Goal: Information Seeking & Learning: Find specific page/section

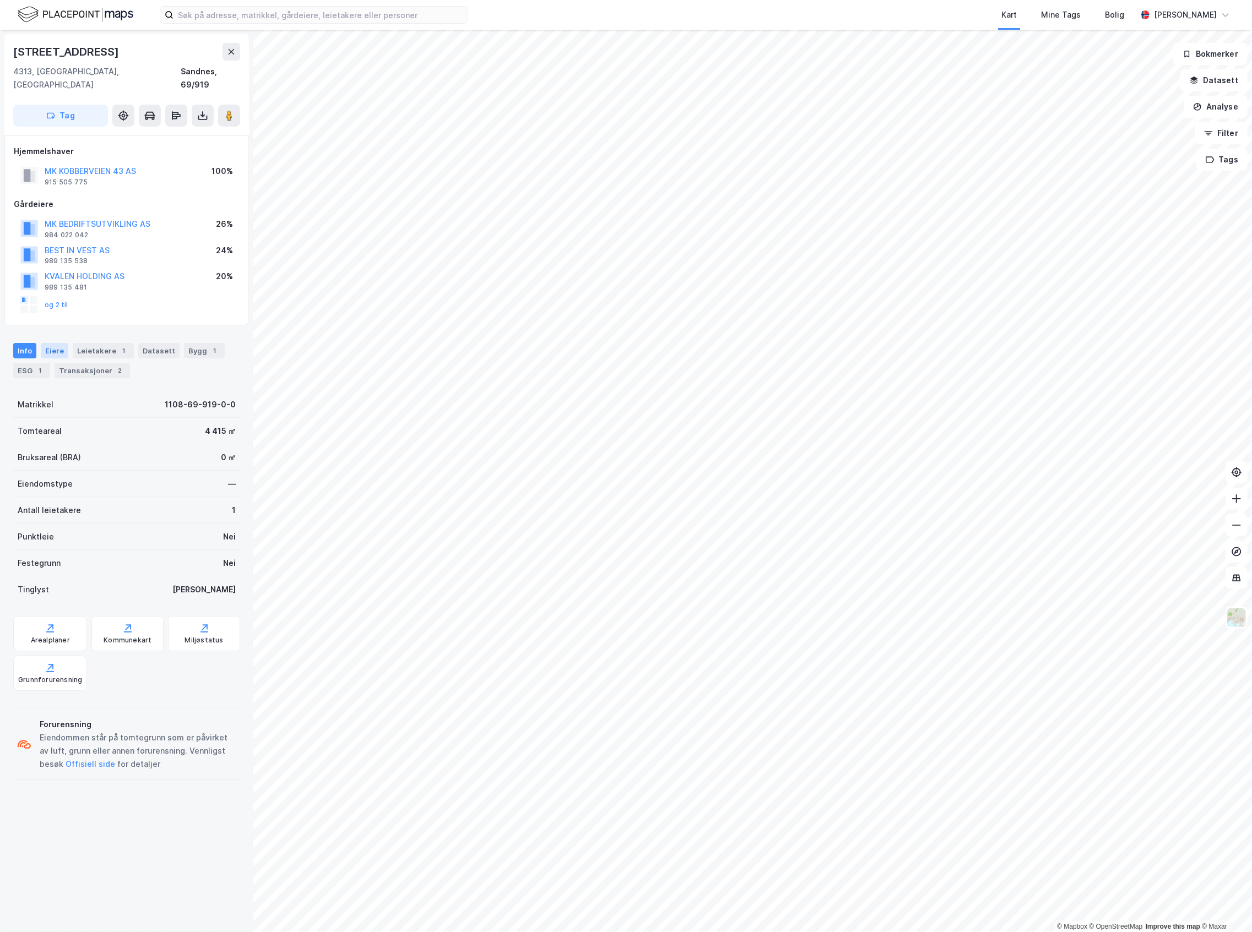
click at [54, 343] on div "Eiere" at bounding box center [55, 350] width 28 height 15
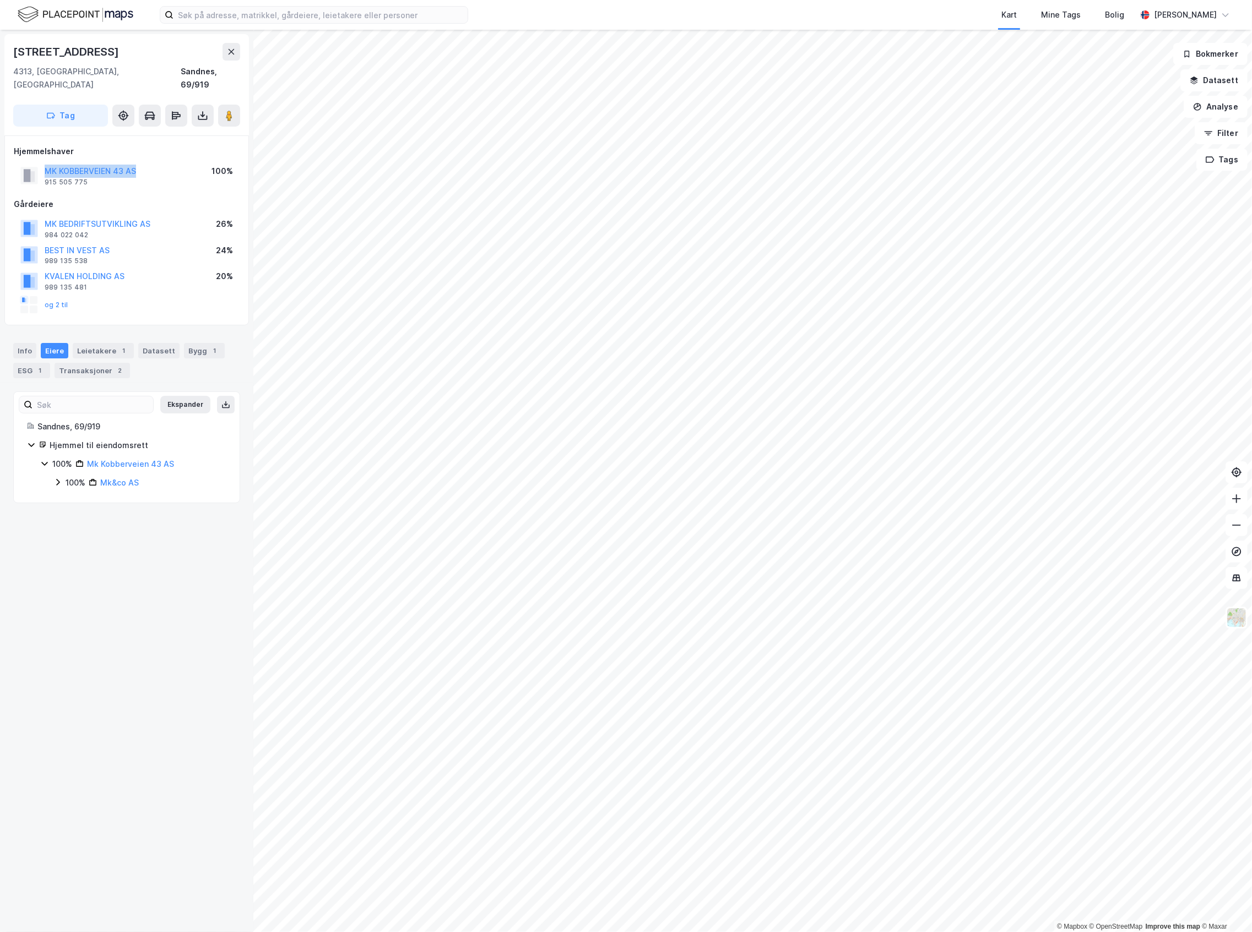
drag, startPoint x: 158, startPoint y: 148, endPoint x: 161, endPoint y: 163, distance: 15.4
click at [161, 163] on div "Hjemmelshaver MK [STREET_ADDRESS] AS 915 505 775 100%" at bounding box center [127, 167] width 226 height 44
copy button "MK KOBBERVEIEN 43 AS"
click at [211, 330] on div "Info [PERSON_NAME] 1 Datasett Bygg 1 ESG 1 Transaksjoner 2" at bounding box center [126, 356] width 253 height 53
click at [199, 343] on div "Bygg 1" at bounding box center [204, 350] width 41 height 15
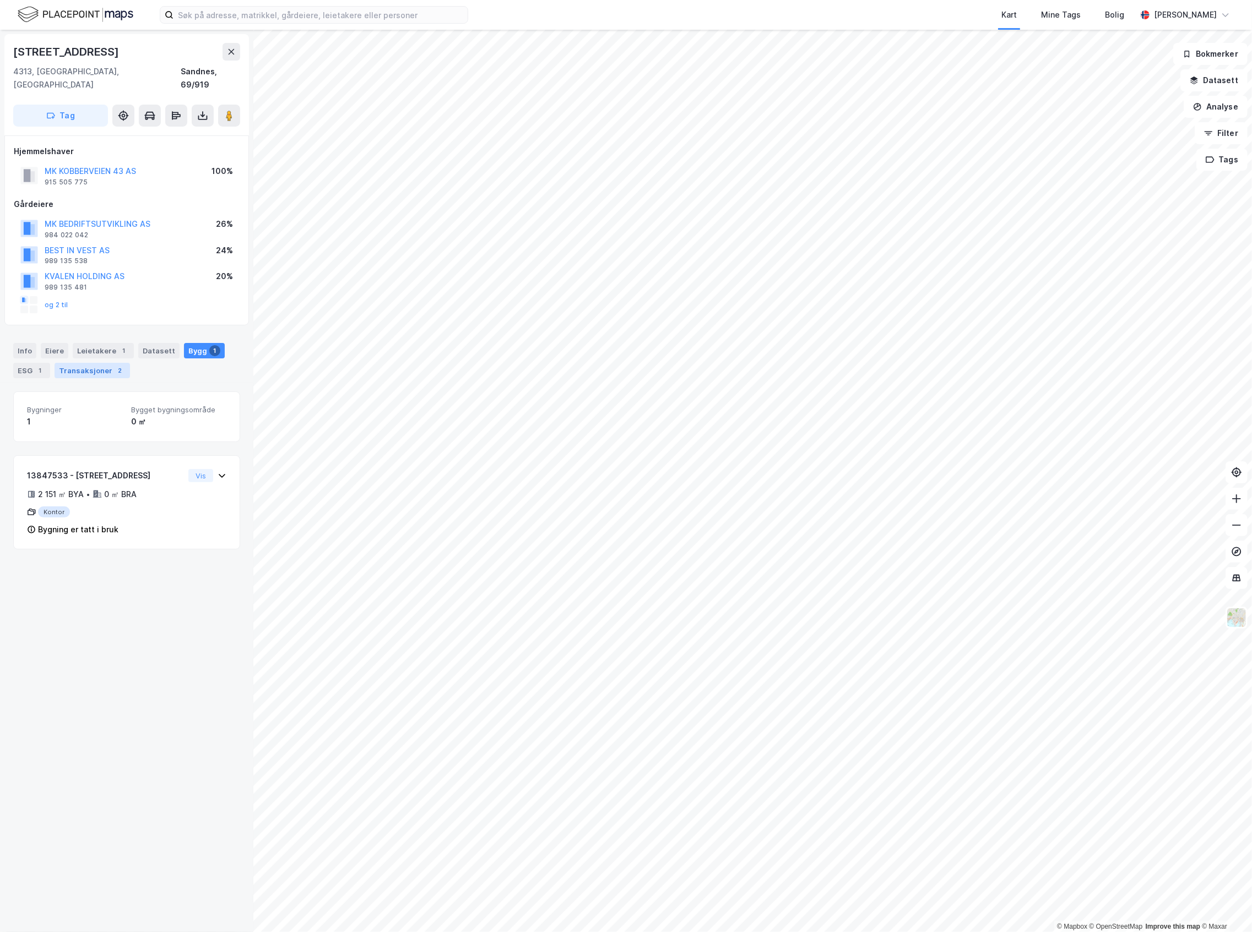
click at [97, 363] on div "Transaksjoner 2" at bounding box center [92, 370] width 75 height 15
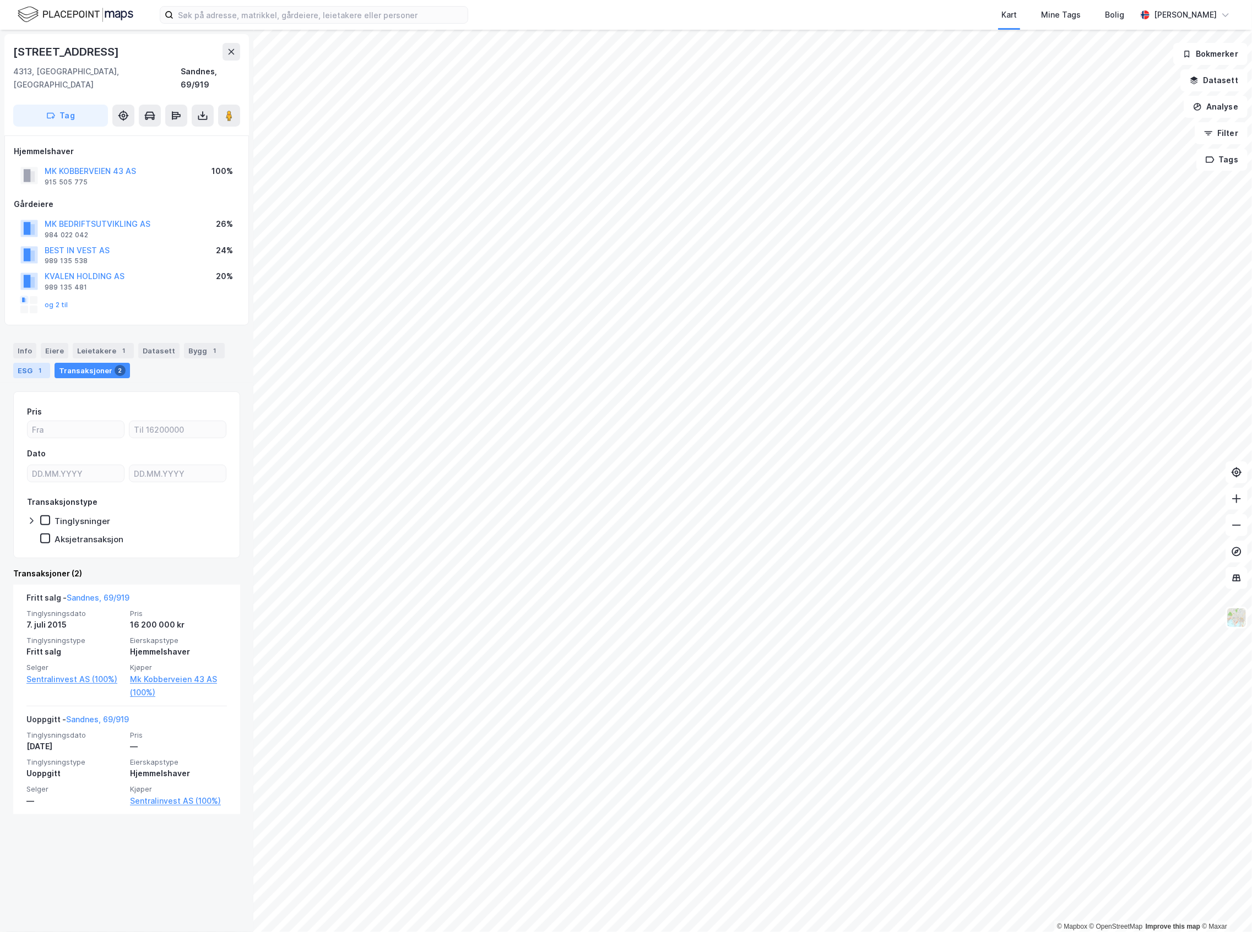
click at [34, 363] on div "ESG 1" at bounding box center [31, 370] width 37 height 15
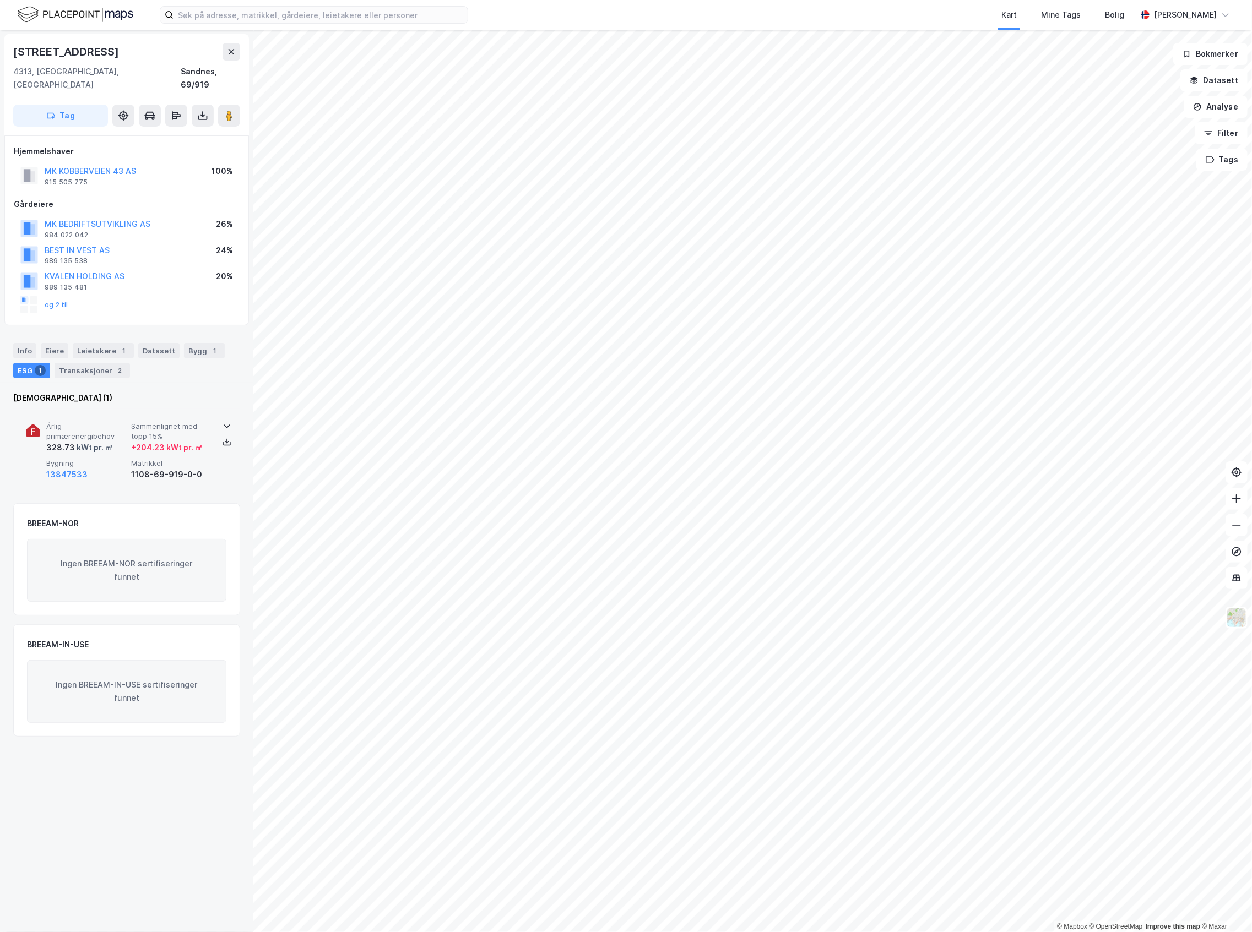
click at [104, 468] on div "13847533" at bounding box center [86, 474] width 80 height 13
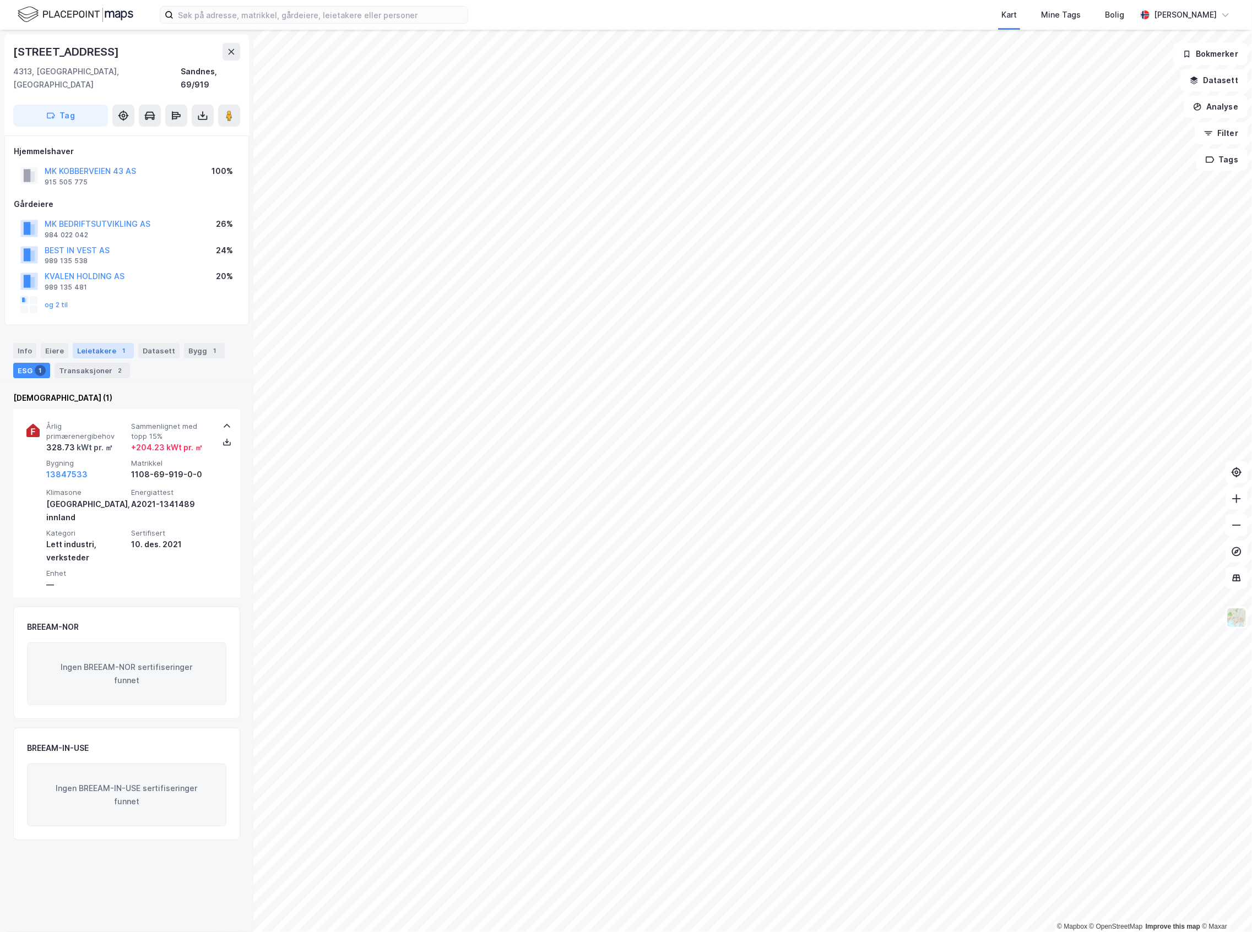
click at [100, 343] on div "Leietakere 1" at bounding box center [103, 350] width 61 height 15
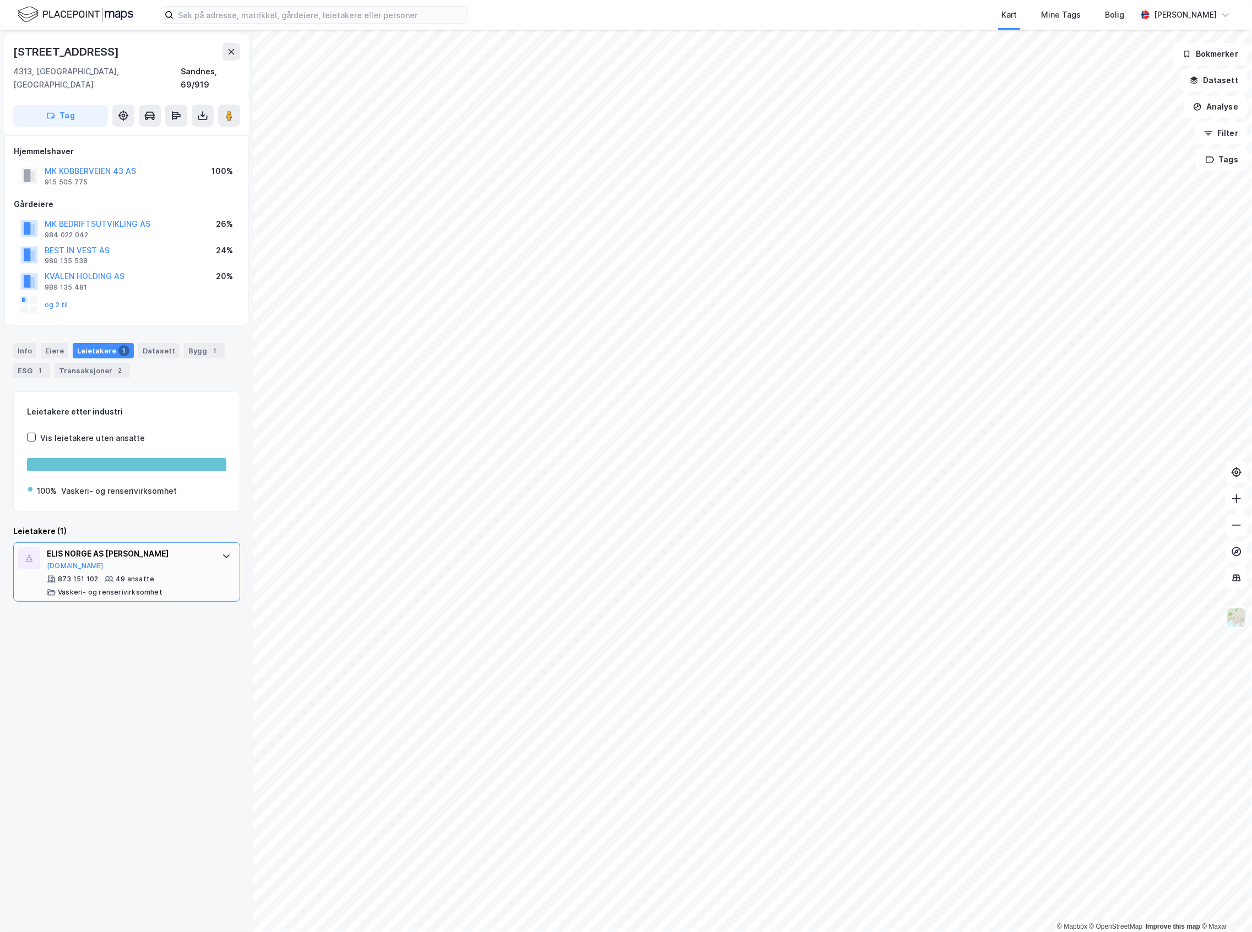
click at [131, 575] on div "49 ansatte" at bounding box center [135, 579] width 39 height 9
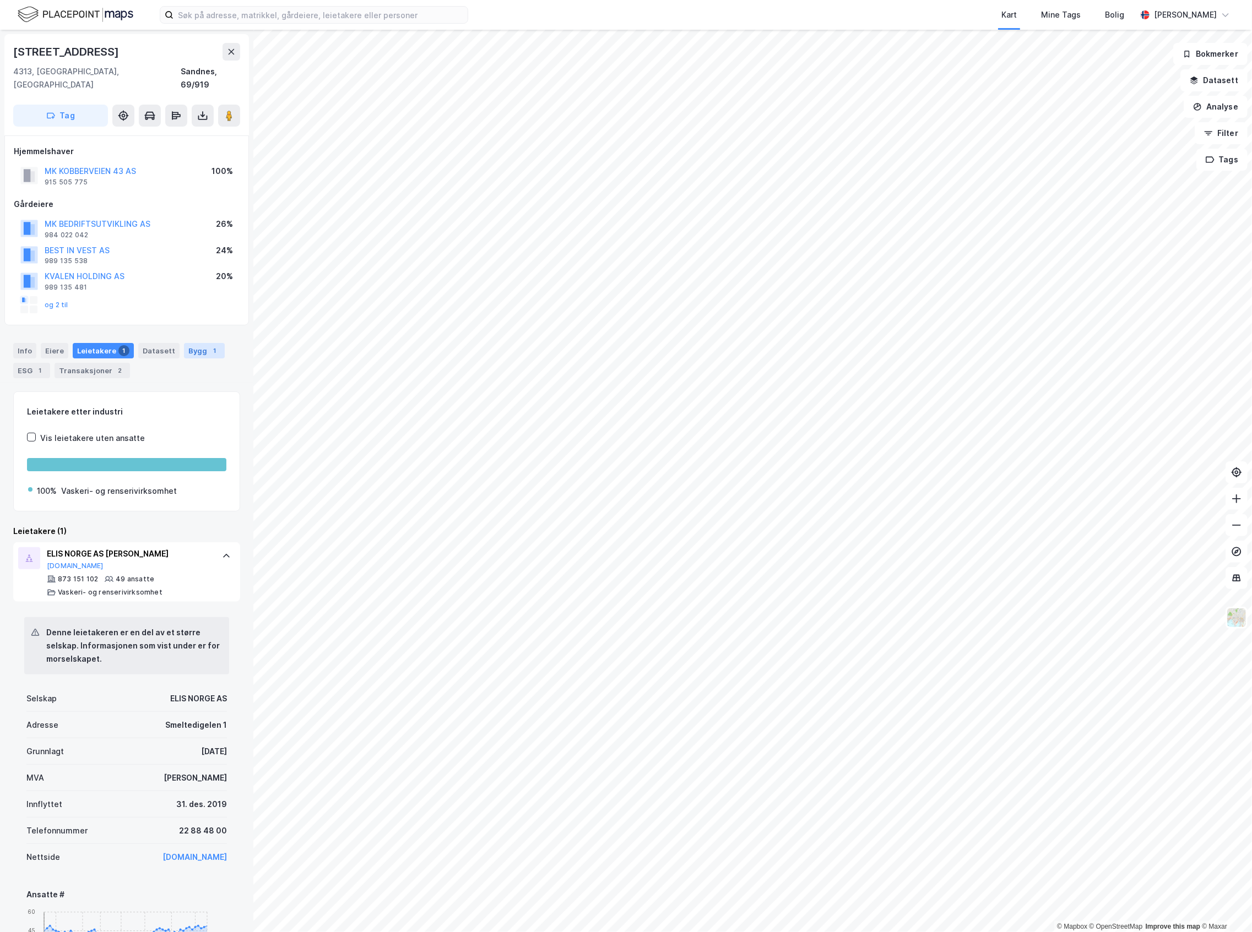
click at [190, 343] on div "Bygg 1" at bounding box center [204, 350] width 41 height 15
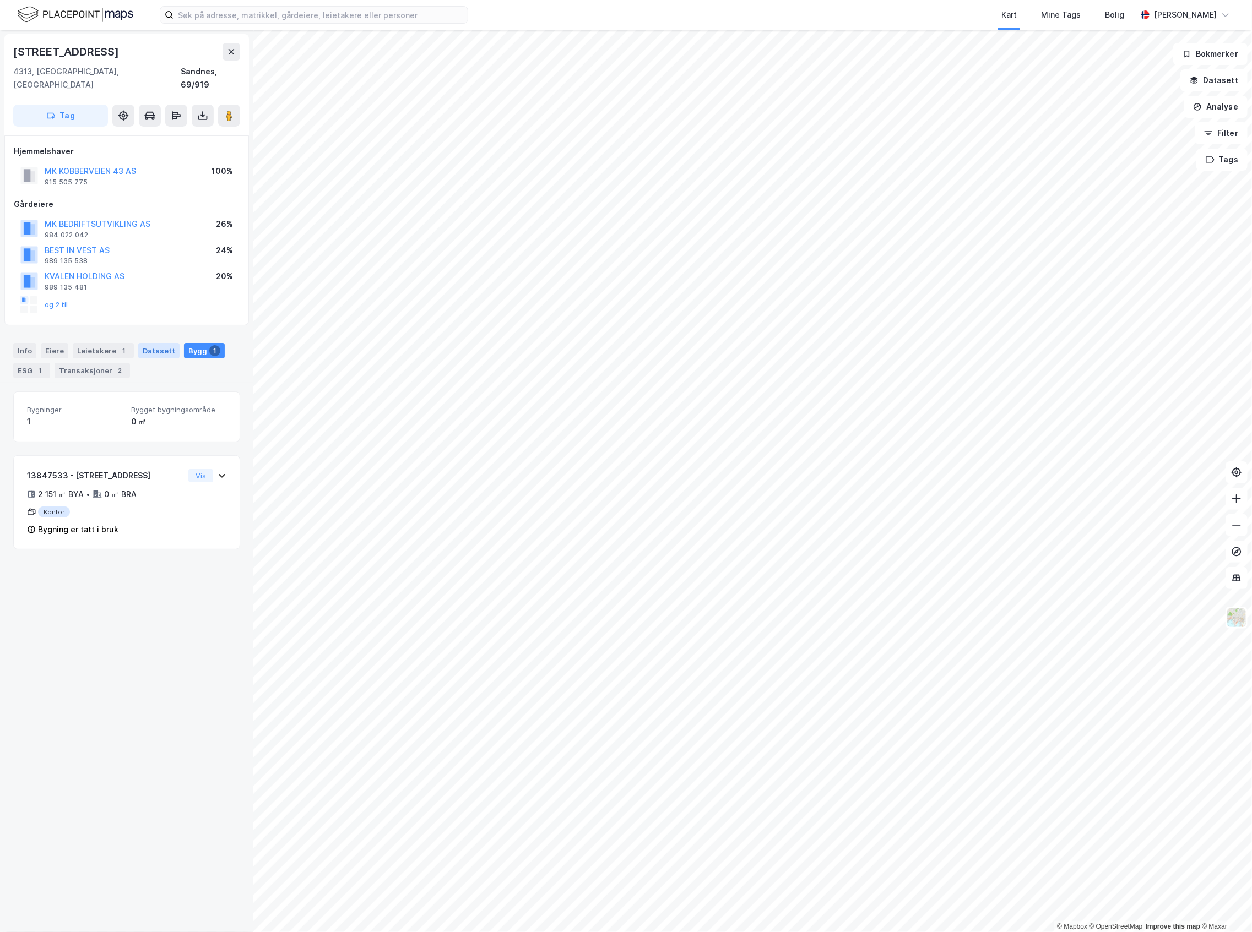
click at [159, 343] on div "Datasett" at bounding box center [158, 350] width 41 height 15
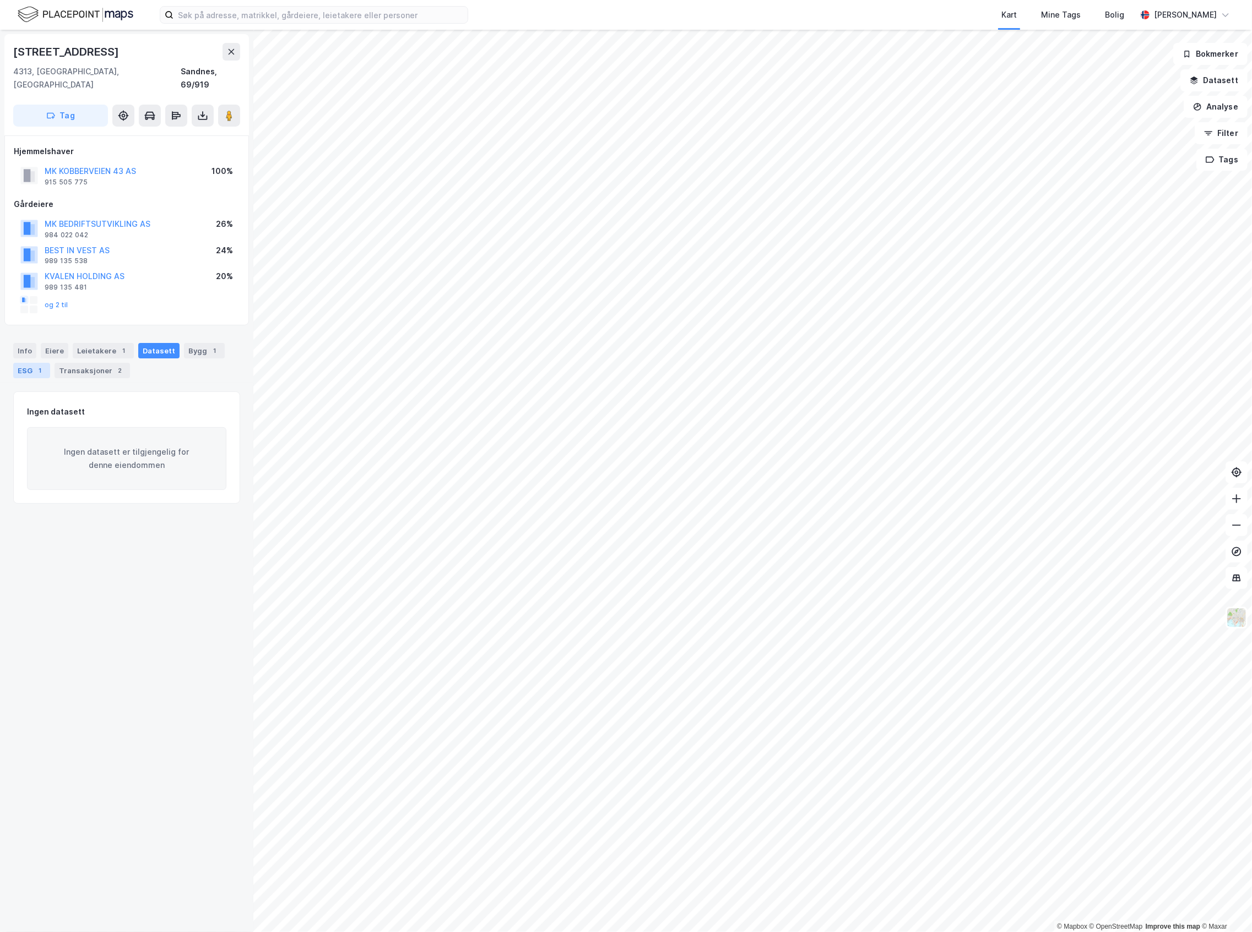
click at [43, 363] on div "ESG 1" at bounding box center [31, 370] width 37 height 15
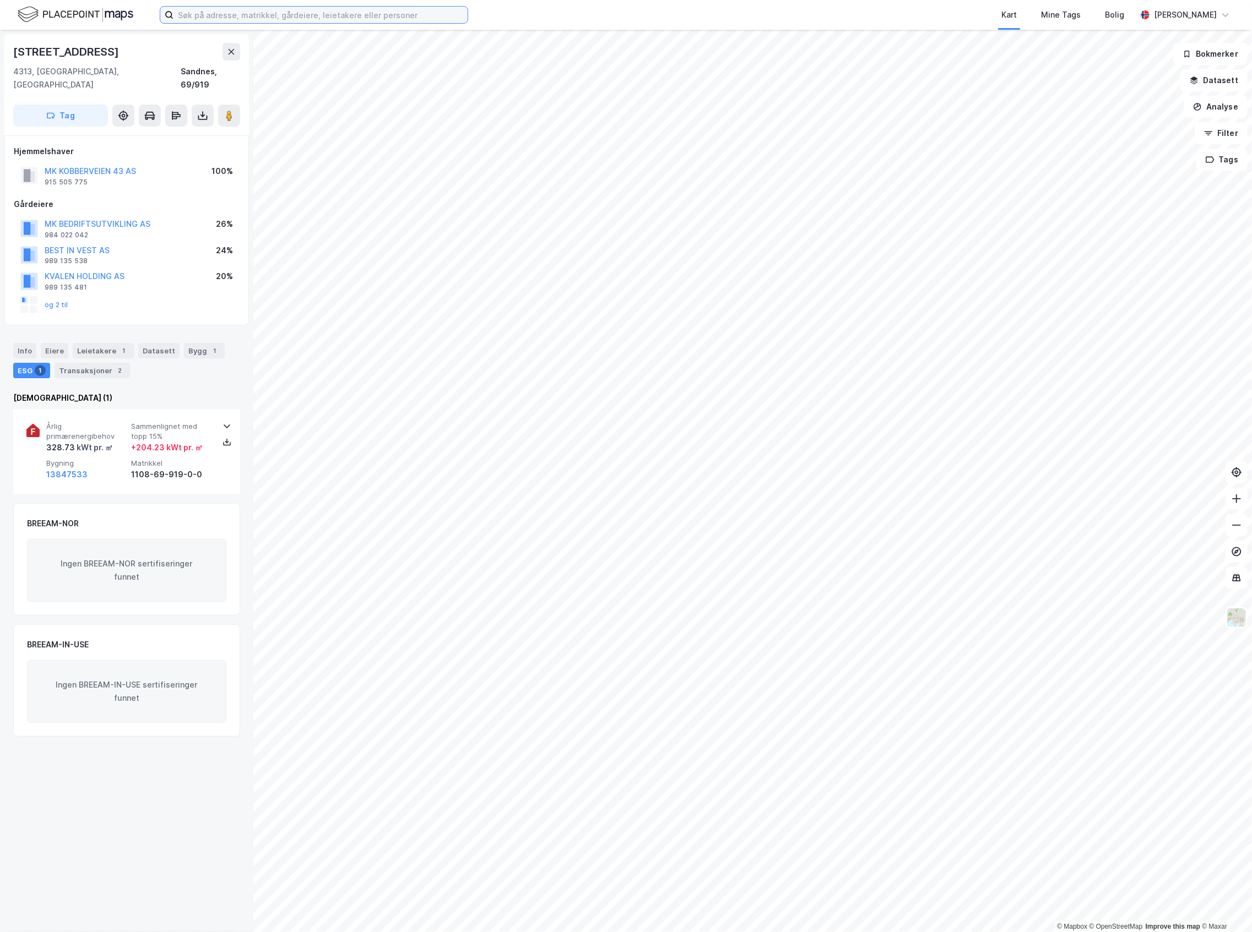
click at [209, 20] on input at bounding box center [320, 15] width 294 height 17
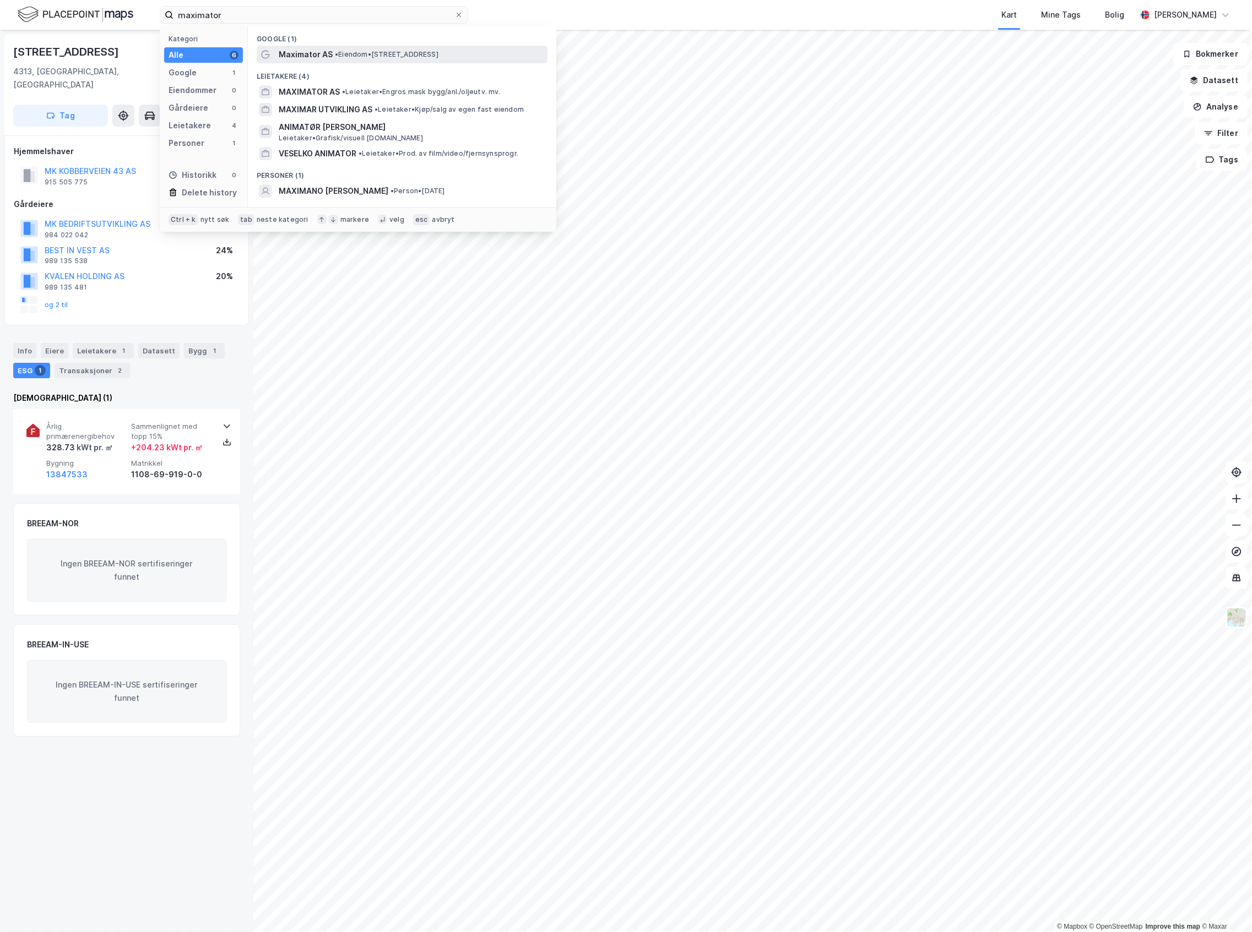
click at [355, 61] on div "Maximator AS • Eiendom • [STREET_ADDRESS]" at bounding box center [412, 54] width 267 height 13
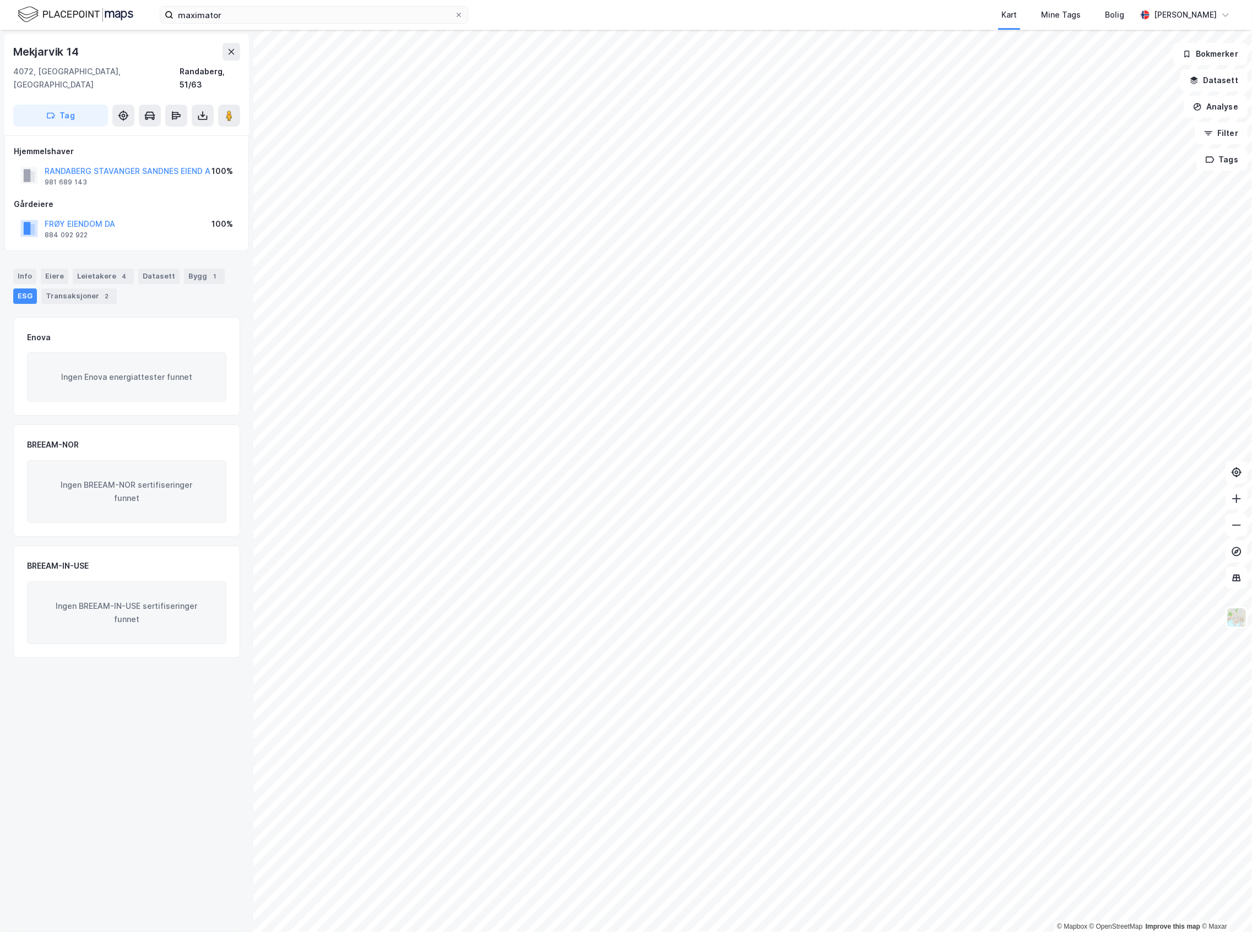
click at [66, 269] on div "Info [PERSON_NAME] 4 Datasett Bygg 1 ESG Transaksjoner 2" at bounding box center [126, 286] width 227 height 35
click at [51, 269] on div "Eiere" at bounding box center [55, 276] width 28 height 15
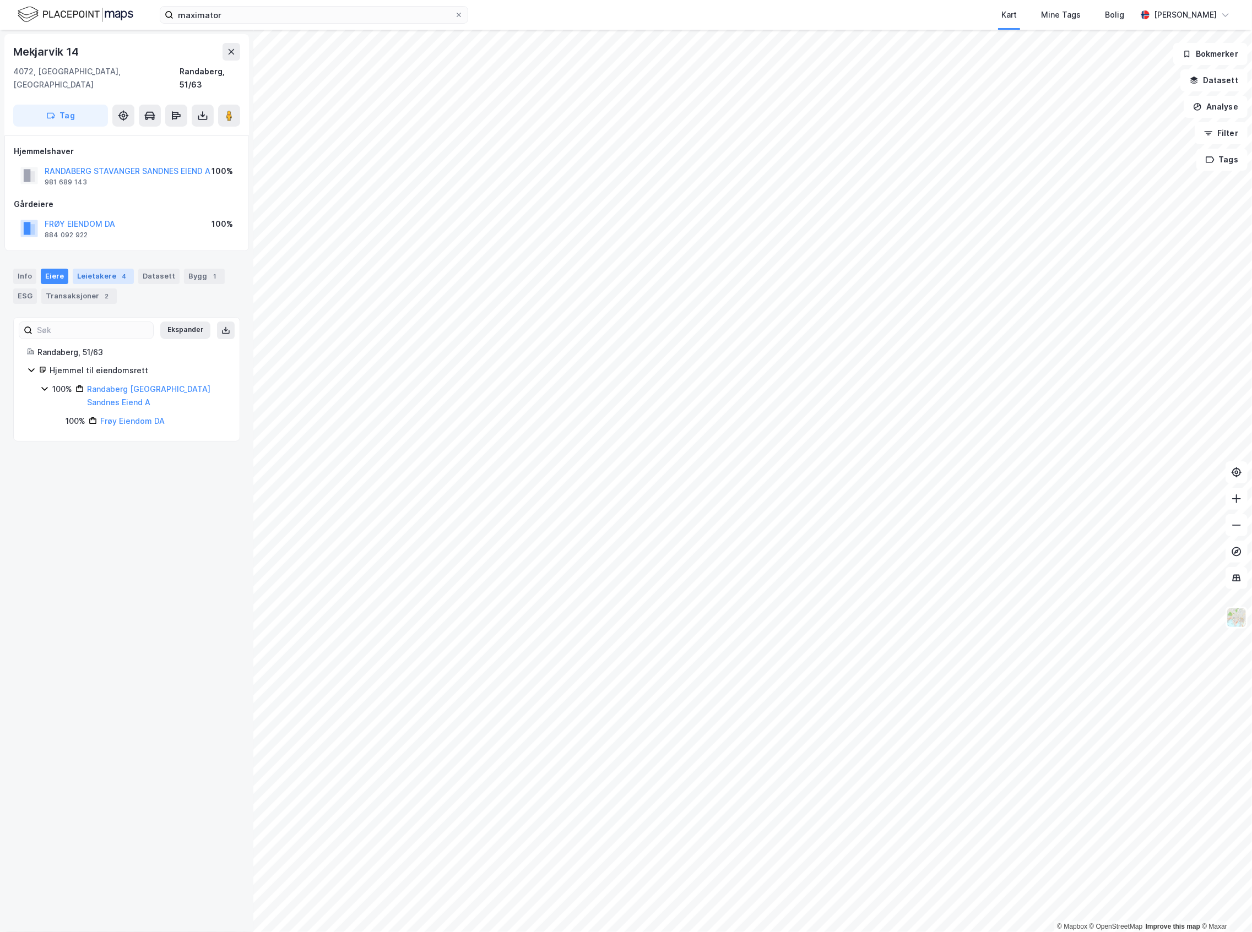
click at [118, 271] on div "4" at bounding box center [123, 276] width 11 height 11
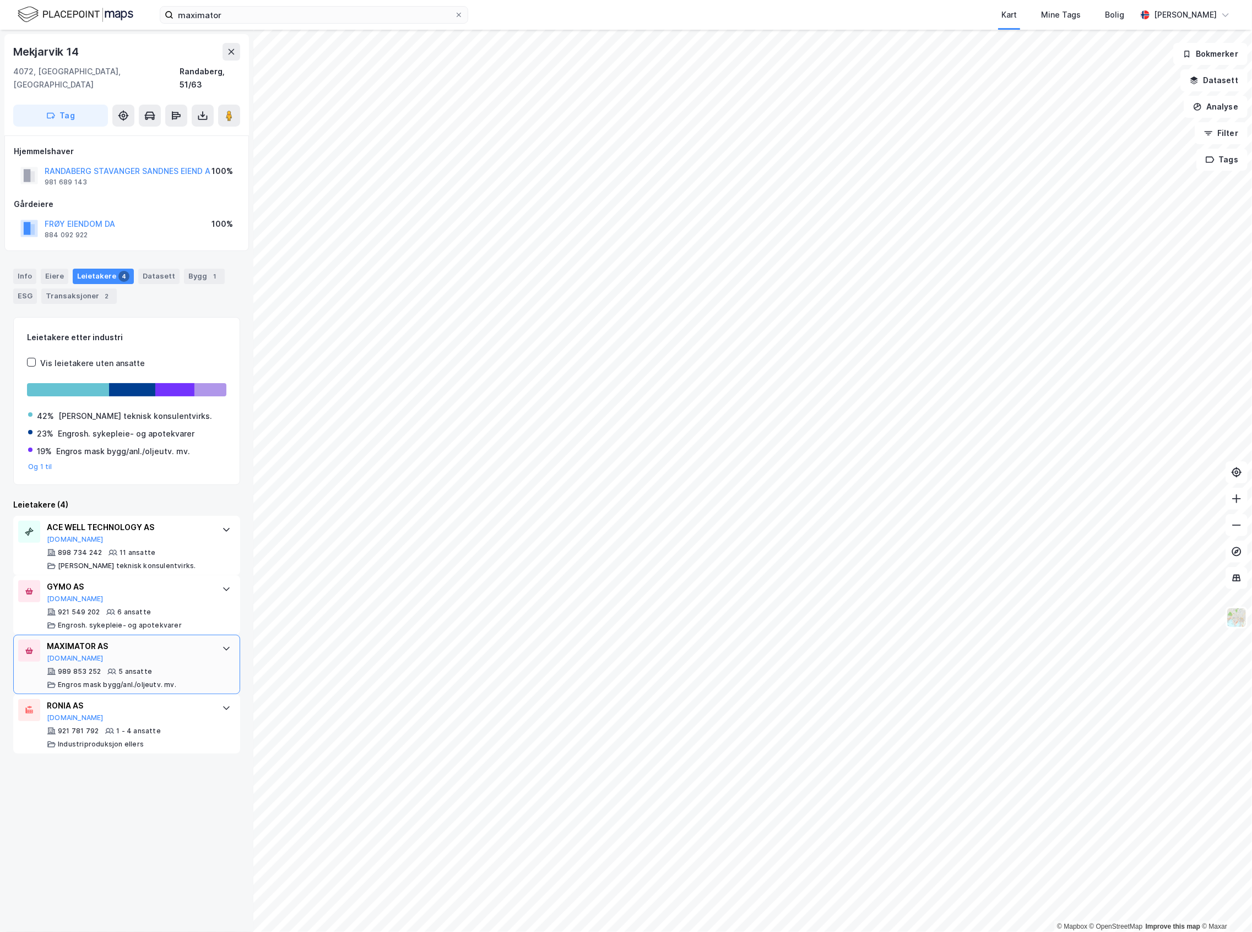
click at [169, 654] on div "MAXIMATOR AS [DOMAIN_NAME] 989 853 252 5 ansatte Engros mask bygg/anl./oljeutv.…" at bounding box center [129, 665] width 164 height 50
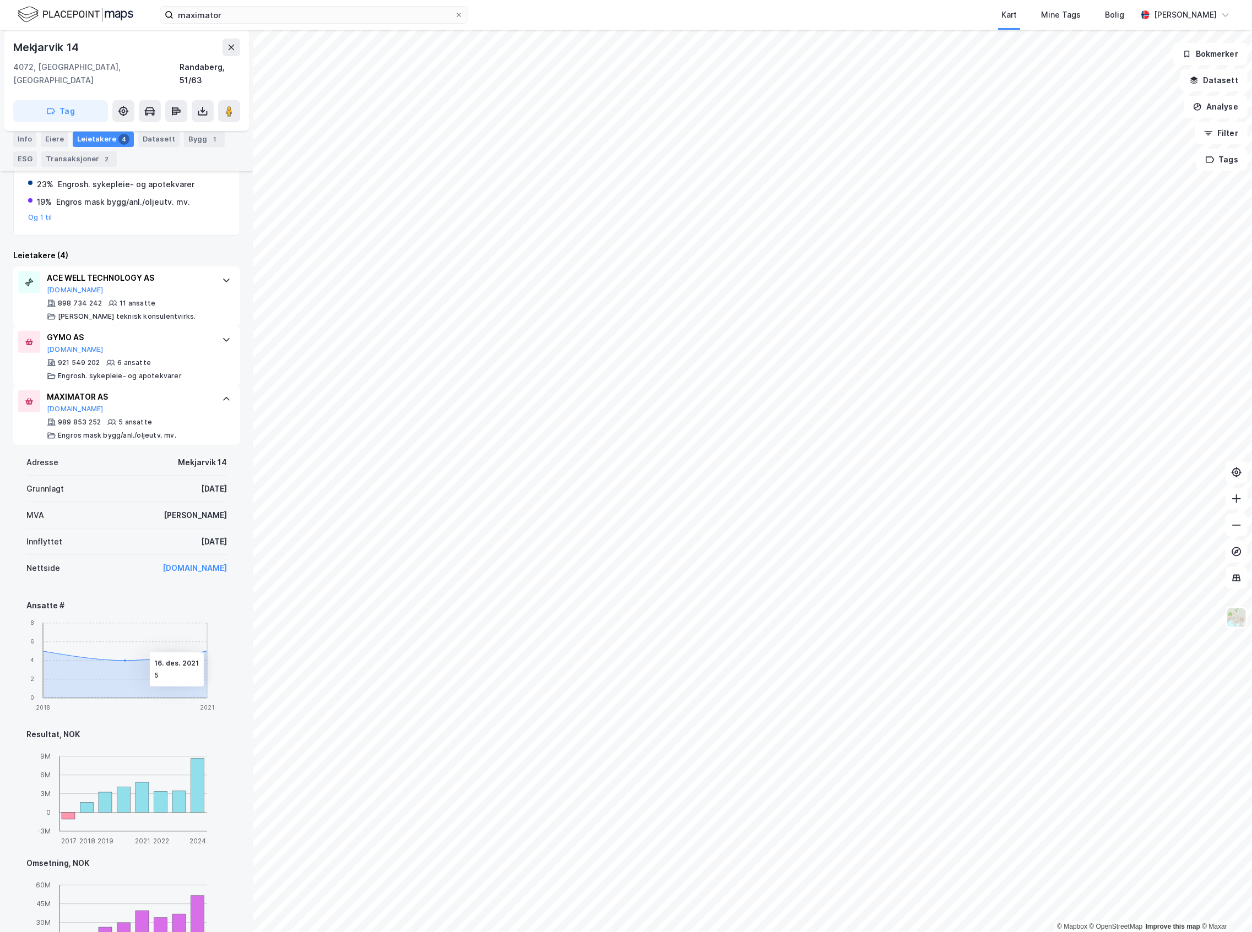
scroll to position [294, 0]
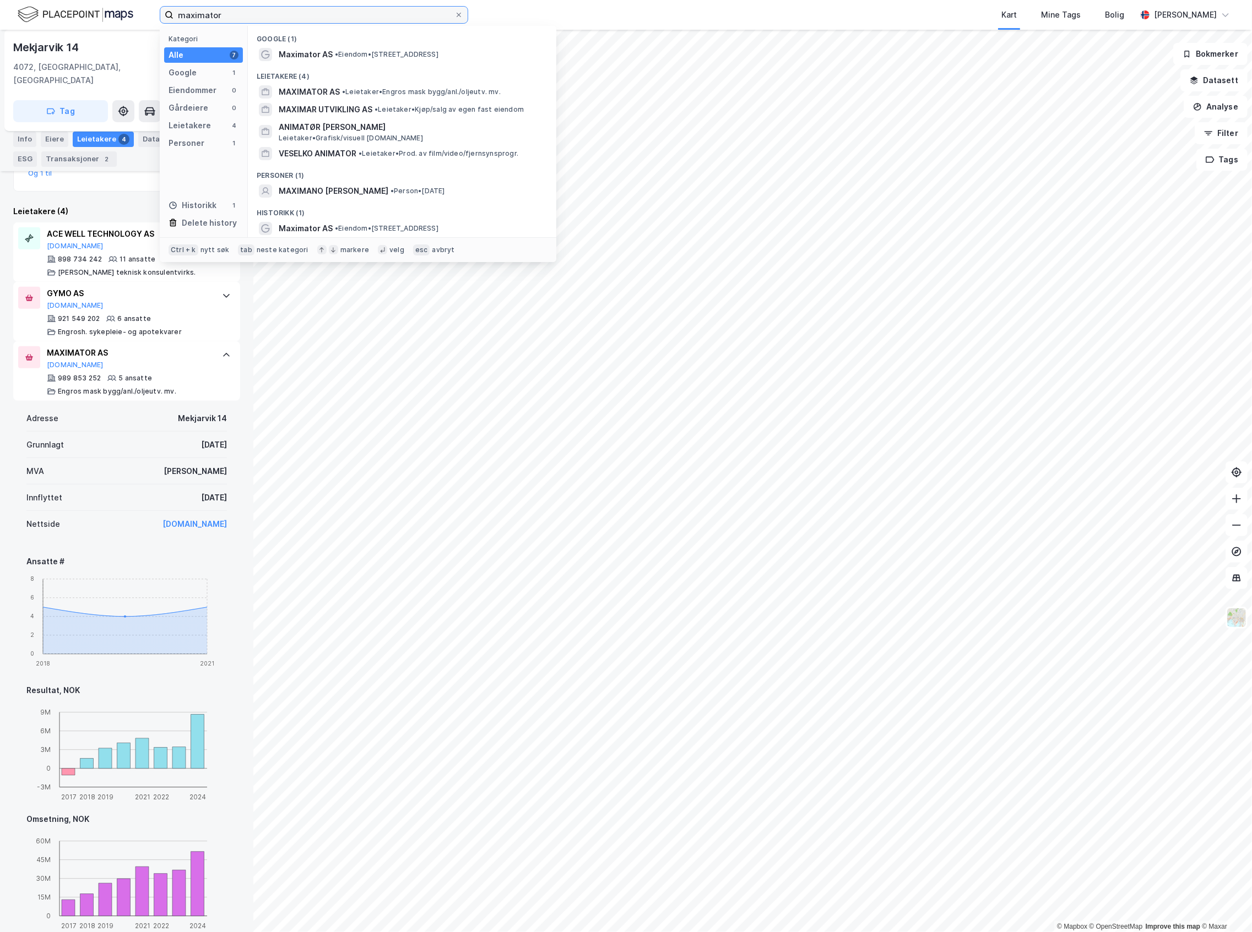
drag, startPoint x: 259, startPoint y: 13, endPoint x: 4, endPoint y: 53, distance: 257.5
click at [11, 47] on div "maximator Kategori Alle 7 Google 1 Eiendommer 0 Gårdeiere 0 Leietakere 4 Person…" at bounding box center [626, 466] width 1252 height 932
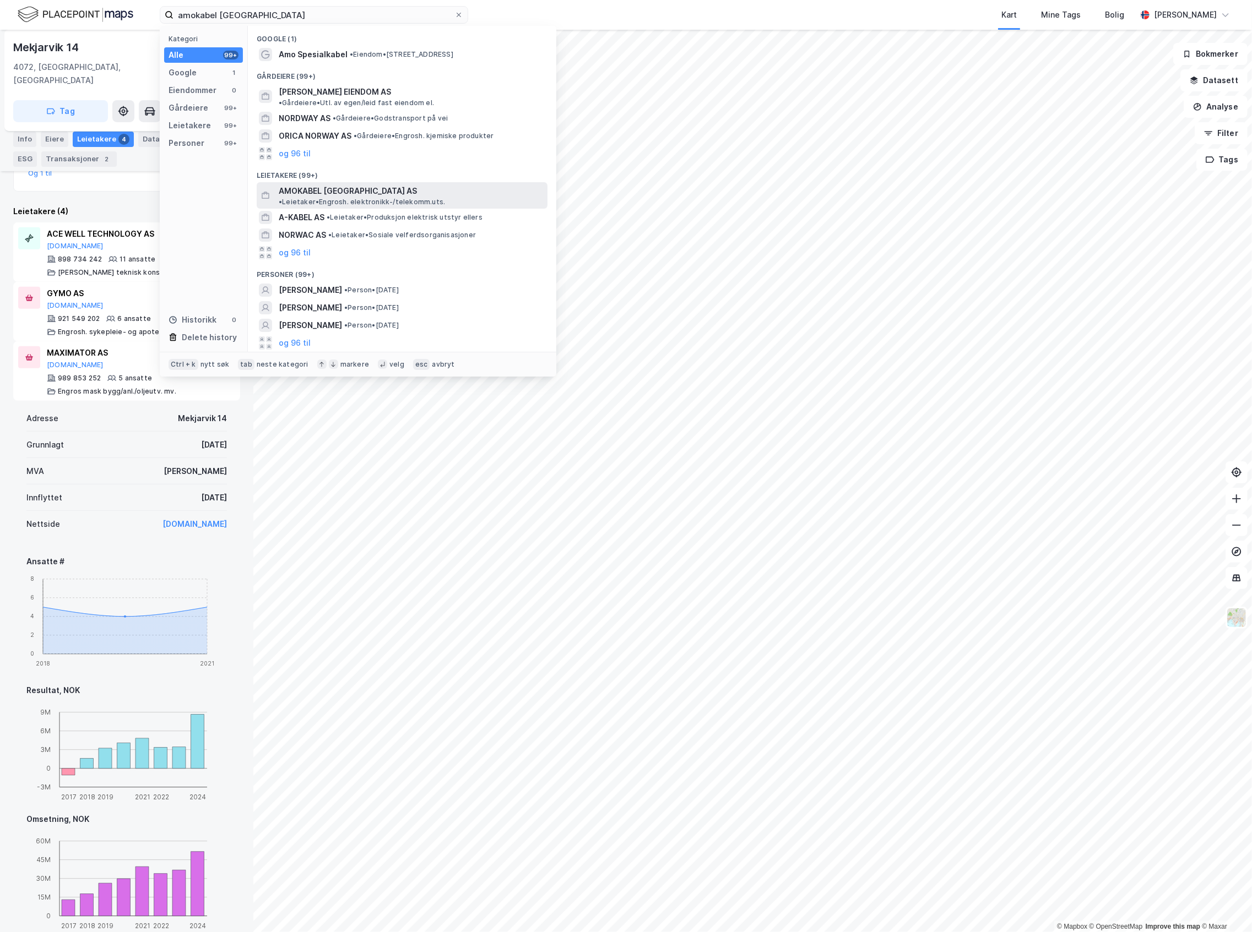
click at [351, 184] on span "AMOKABEL [GEOGRAPHIC_DATA] AS" at bounding box center [348, 190] width 138 height 13
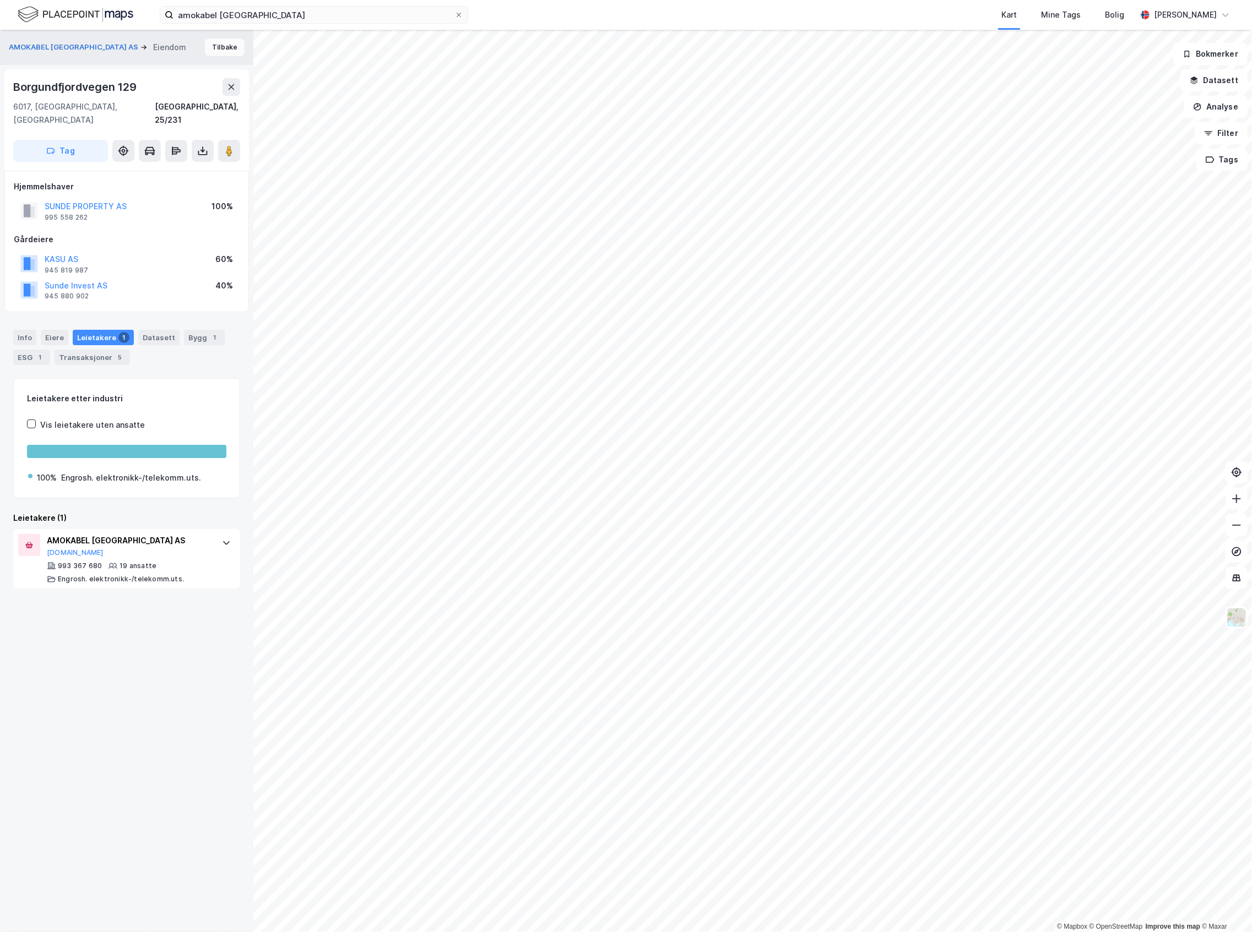
click at [205, 55] on button "Tilbake" at bounding box center [225, 48] width 40 height 18
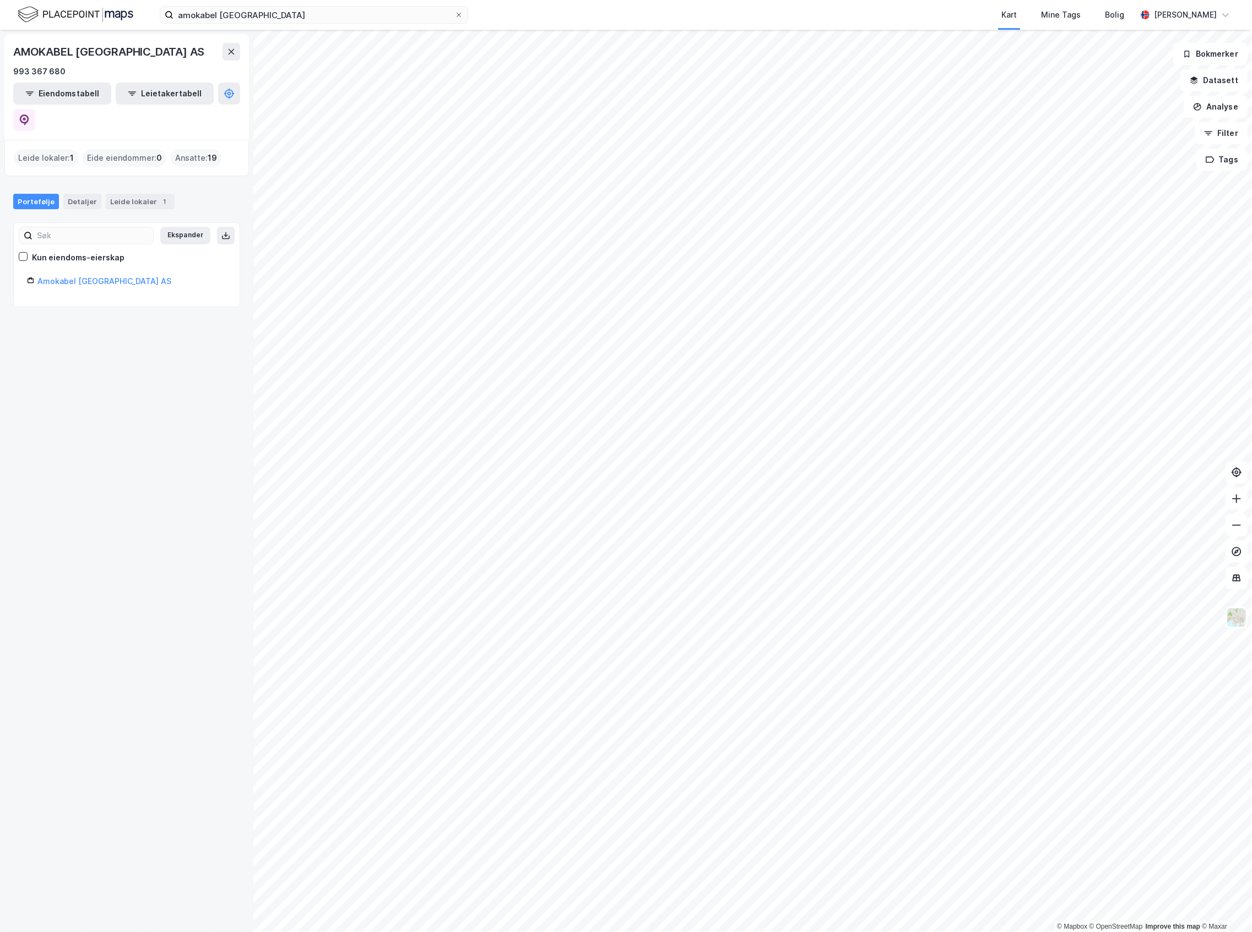
click at [129, 14] on img at bounding box center [76, 14] width 116 height 19
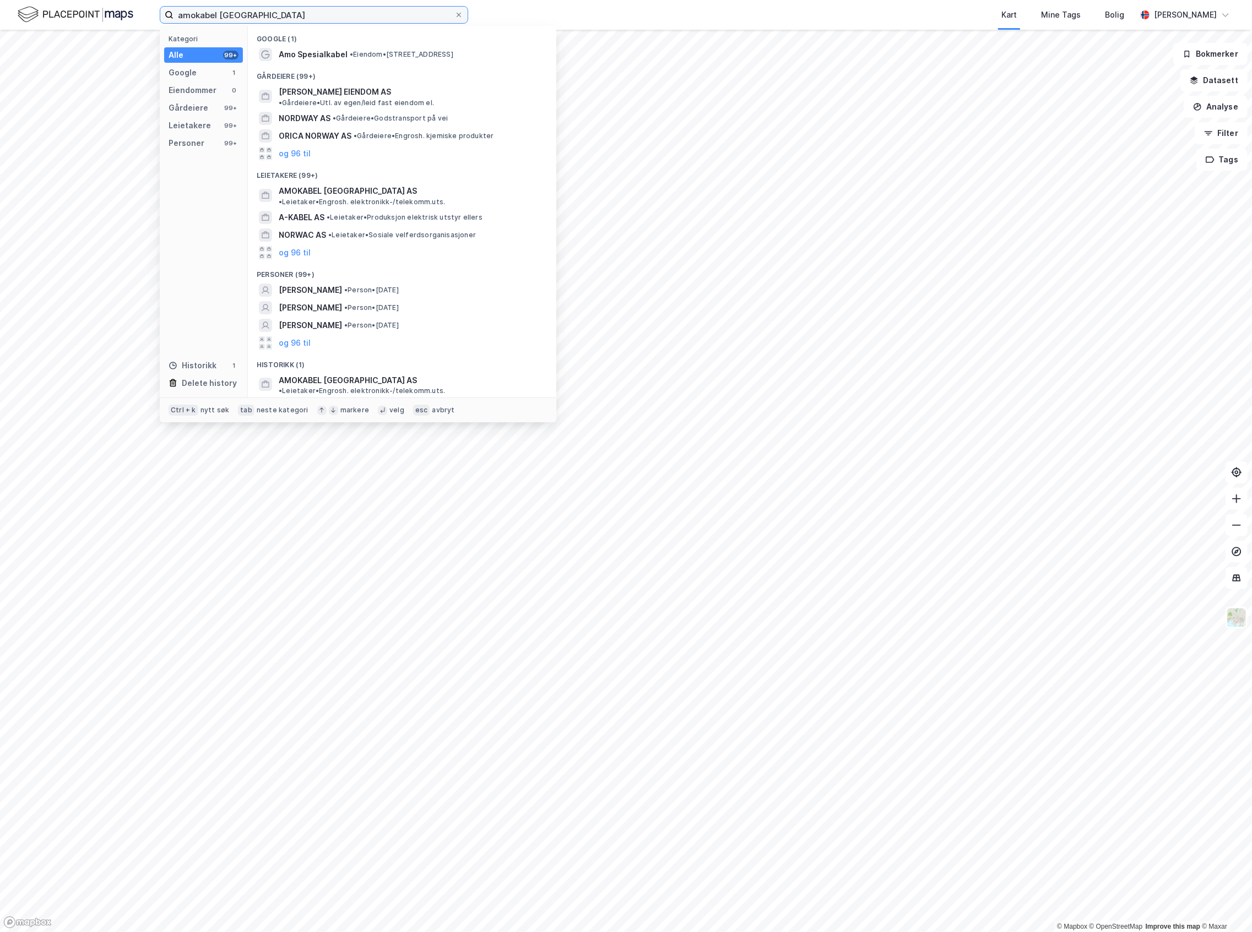
click at [69, 36] on div "amokabel norway Kategori Alle 99+ Google 1 Eiendommer 0 Gårdeiere 99+ Leietaker…" at bounding box center [626, 466] width 1252 height 932
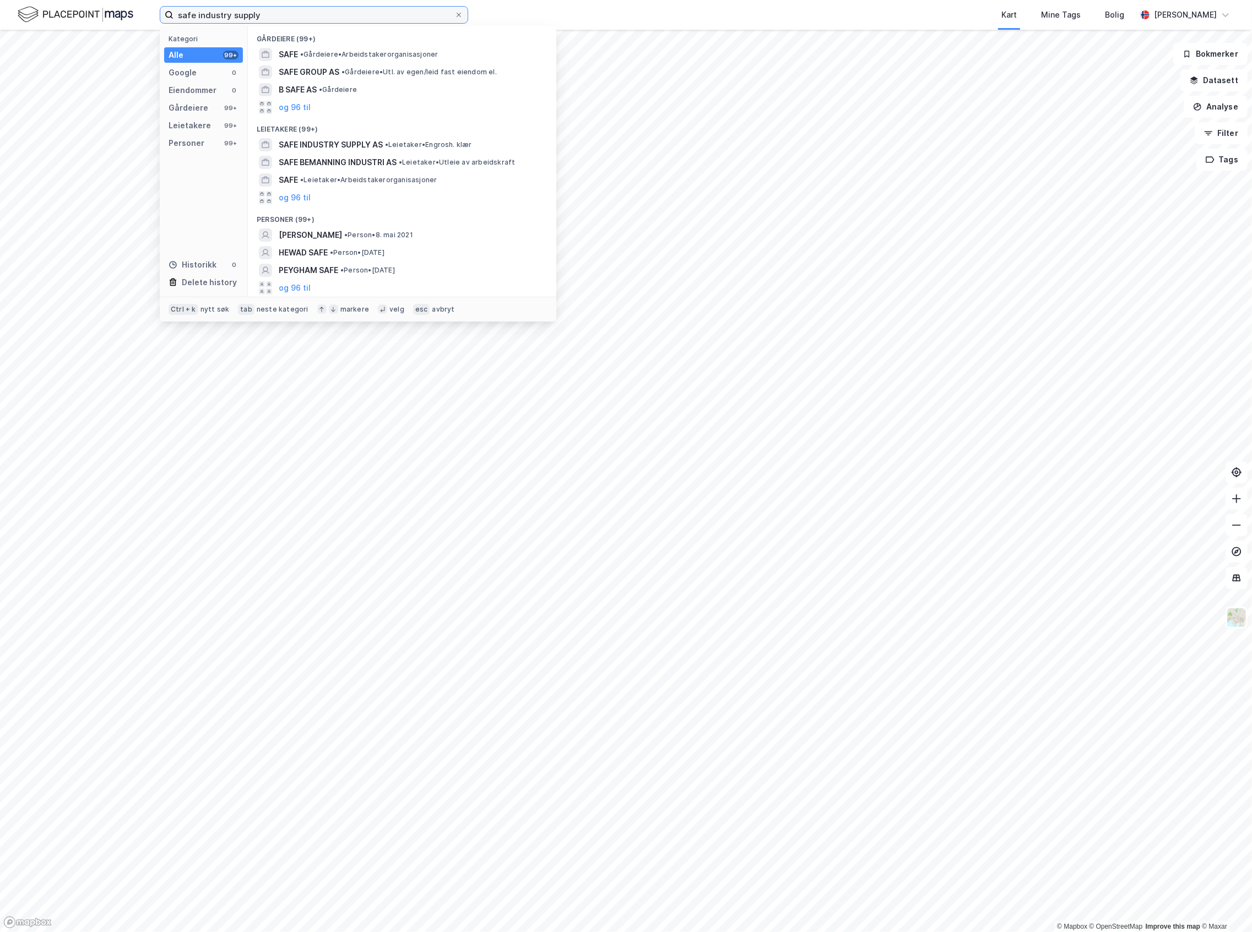
type input "safe industry supply"
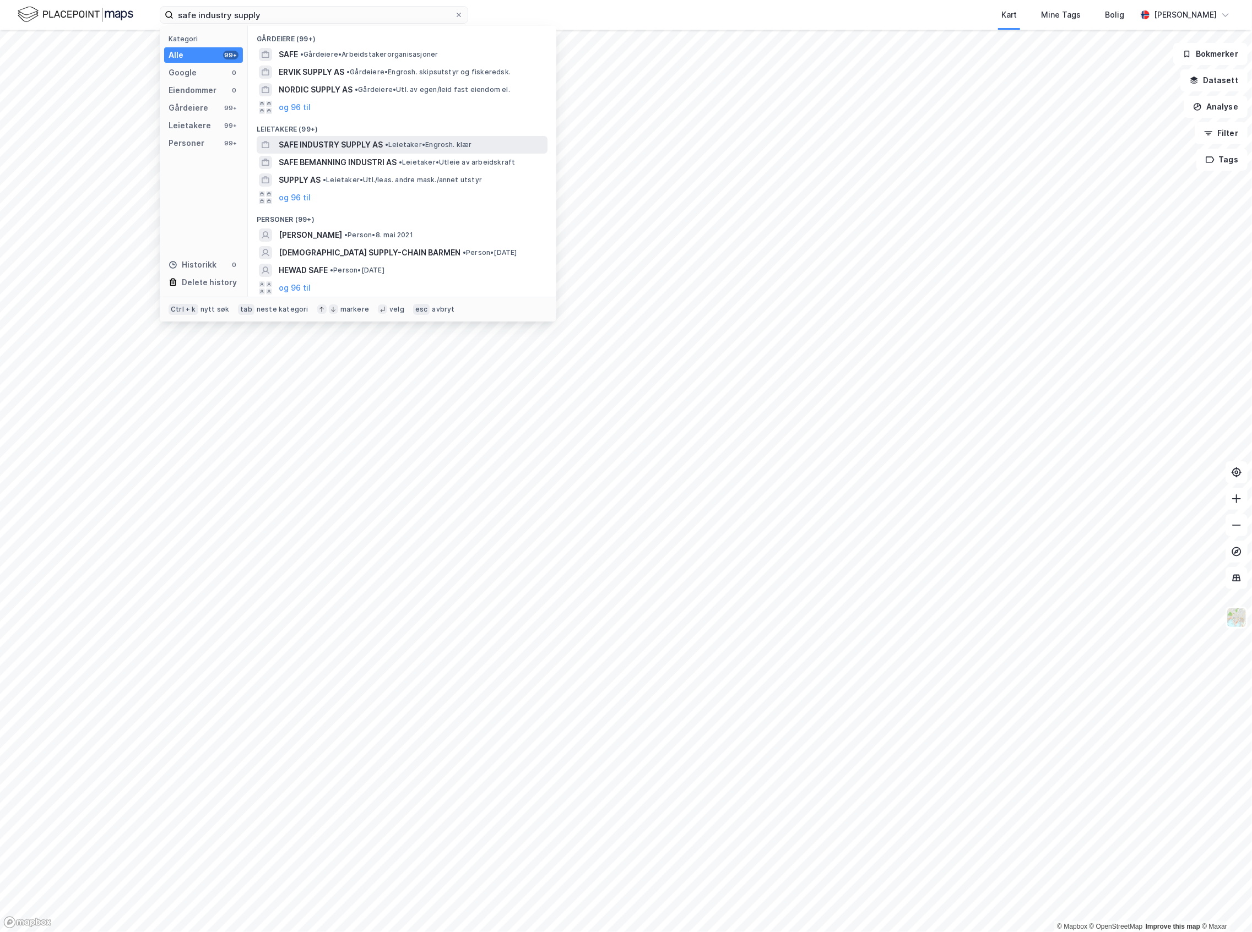
click at [371, 142] on span "SAFE INDUSTRY SUPPLY AS" at bounding box center [331, 144] width 104 height 13
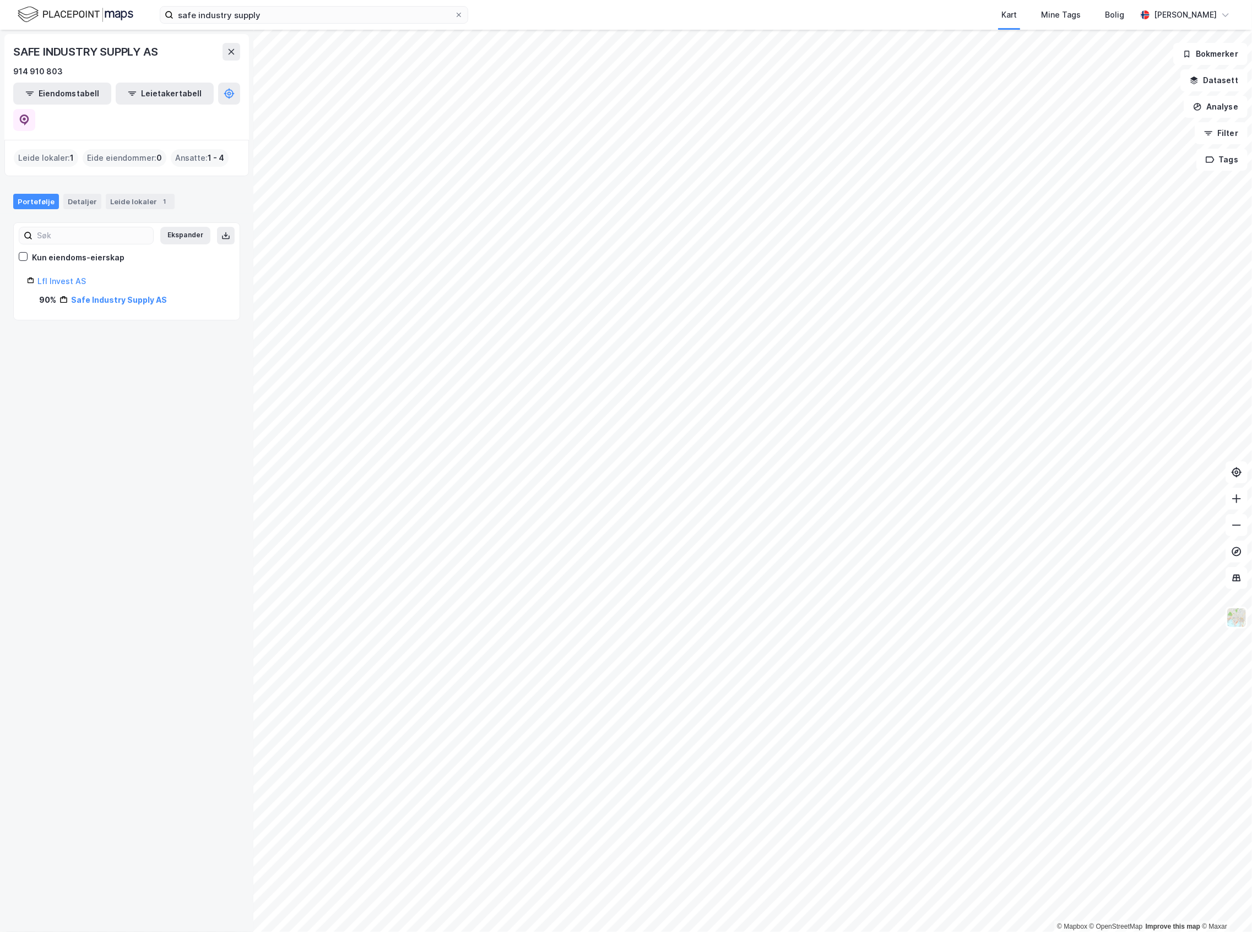
click at [104, 12] on img at bounding box center [76, 14] width 116 height 19
